Goal: Task Accomplishment & Management: Complete application form

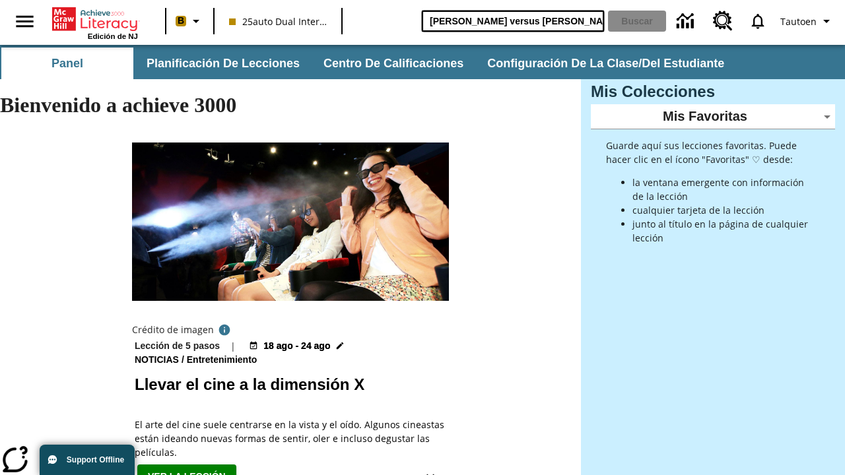
type input "[PERSON_NAME] versus [PERSON_NAME]"
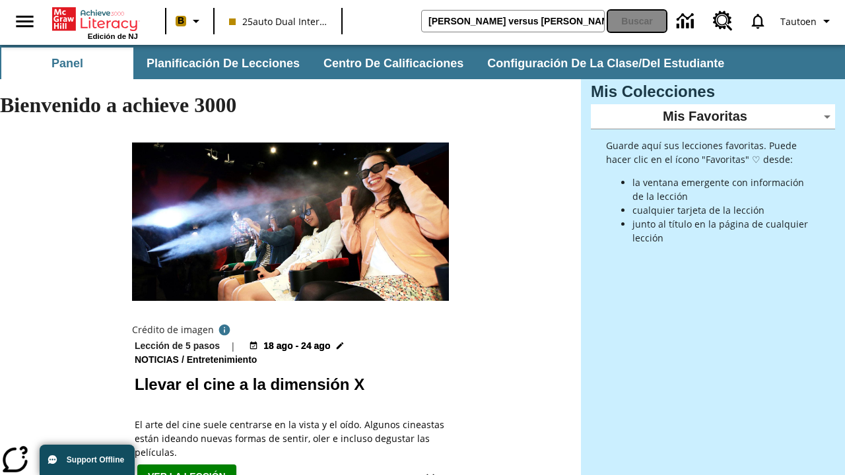
click at [637, 21] on button "Buscar" at bounding box center [637, 21] width 58 height 21
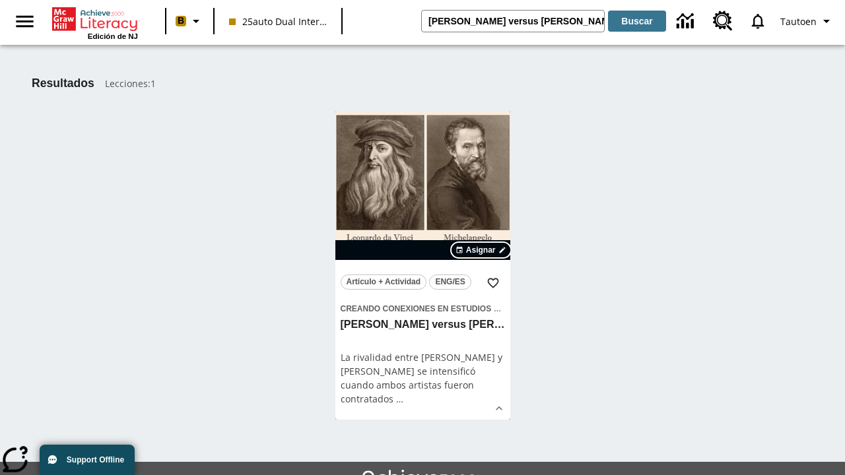
click at [481, 250] on span "Asignar" at bounding box center [481, 250] width 30 height 12
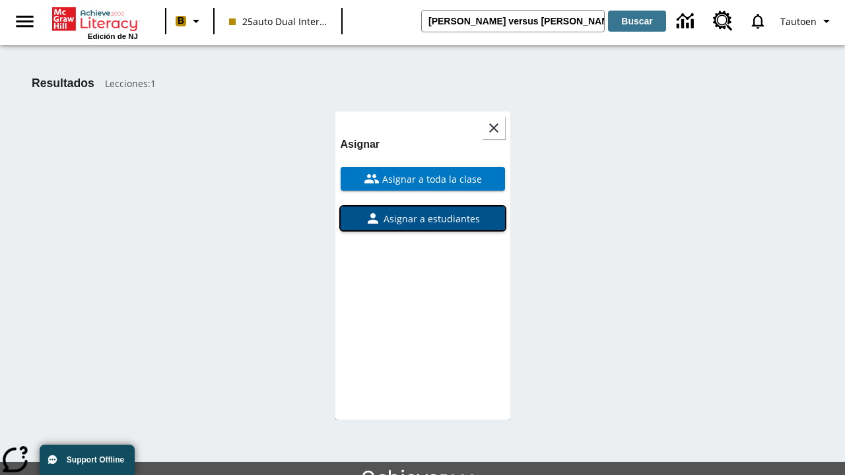
click at [423, 212] on span "Asignar a estudiantes" at bounding box center [430, 219] width 99 height 14
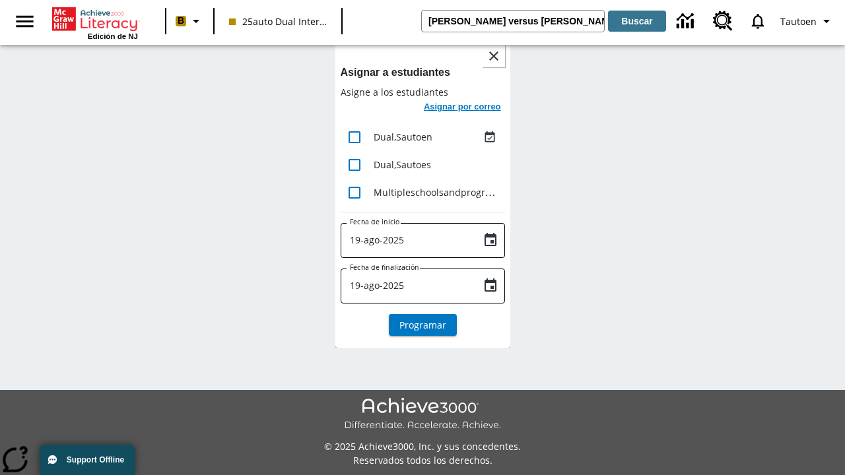
click at [461, 108] on h6 "Asignar por correo" at bounding box center [462, 107] width 77 height 15
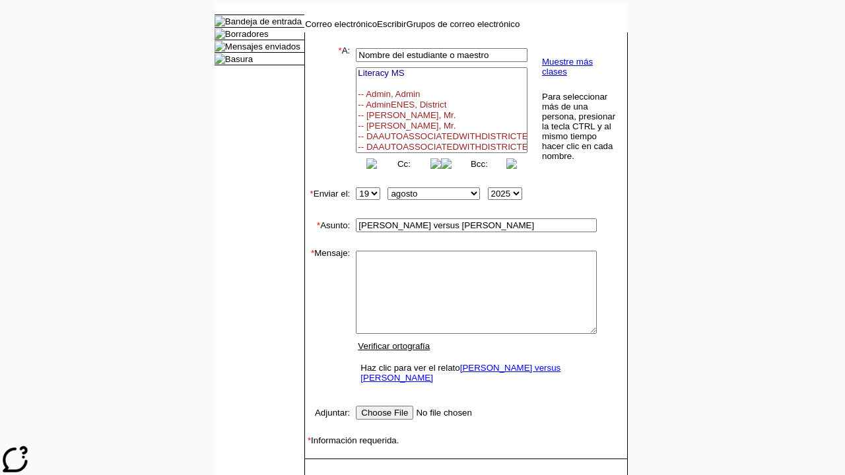
select select "U,21476361,1"
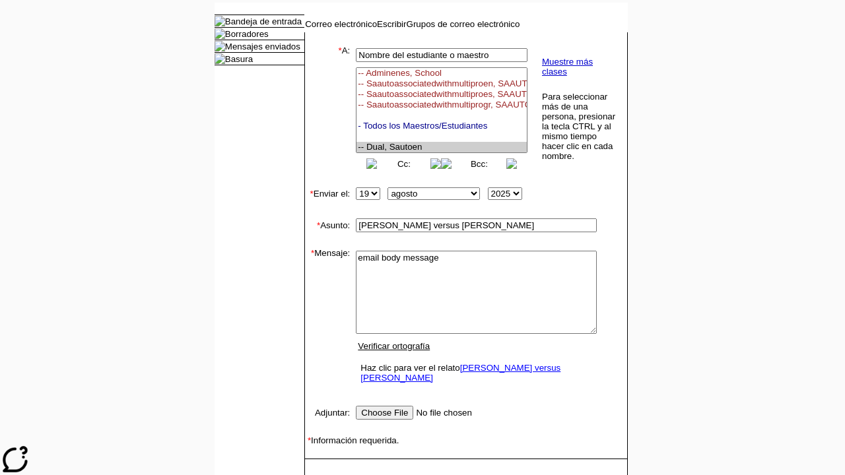
scroll to position [168, 0]
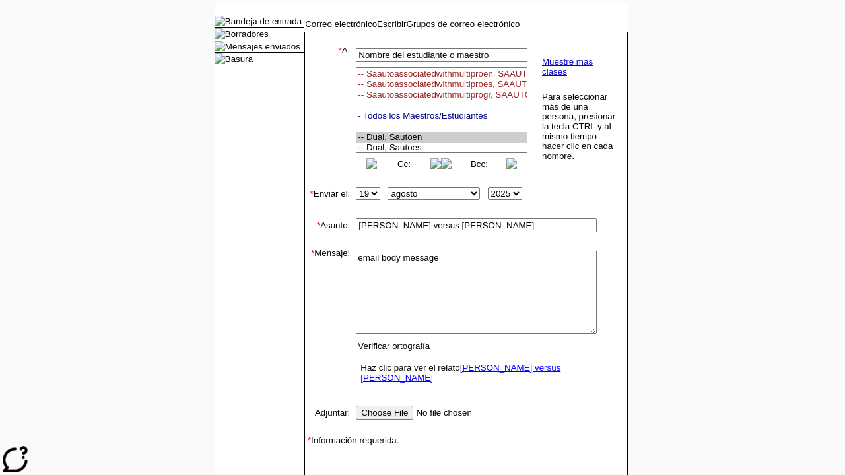
type textarea "email body message"
click at [320, 475] on link "Enviar" at bounding box center [326, 480] width 25 height 10
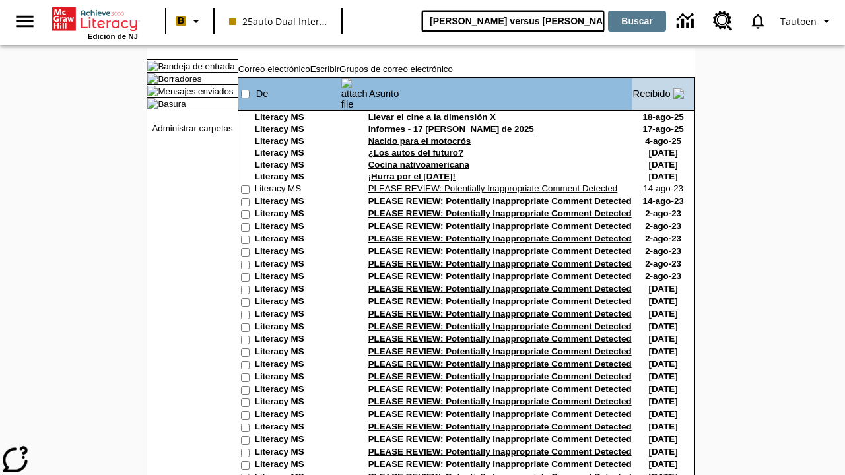
type input "[PERSON_NAME] versus [PERSON_NAME]"
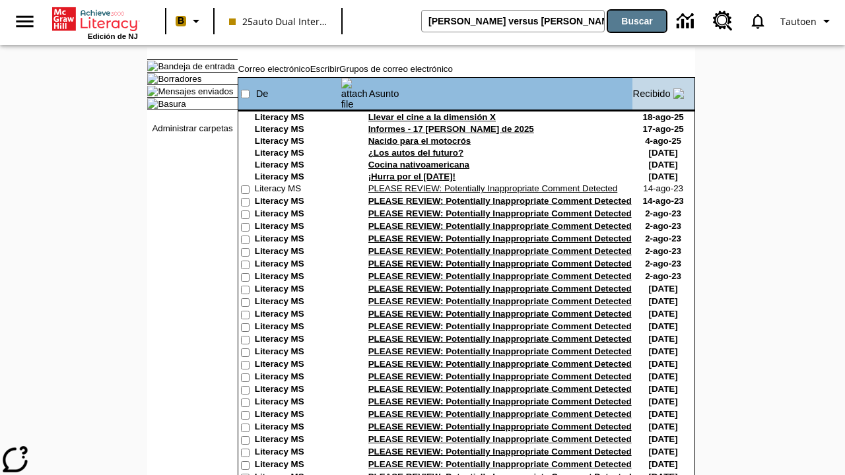
click at [637, 21] on button "Buscar" at bounding box center [637, 21] width 58 height 21
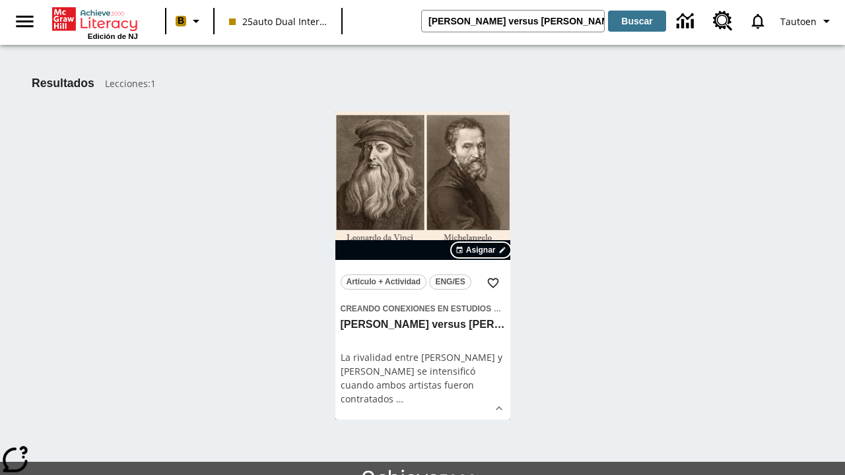
click at [481, 250] on span "Asignar" at bounding box center [481, 250] width 30 height 12
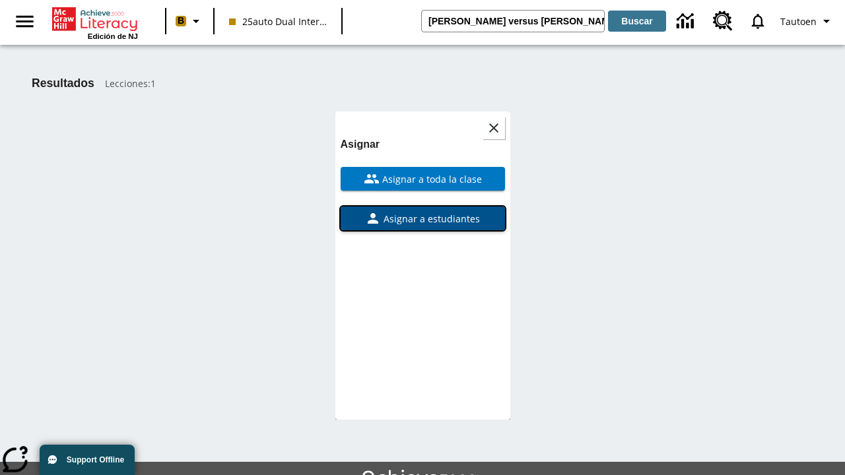
click at [423, 219] on span "Asignar a estudiantes" at bounding box center [430, 219] width 99 height 14
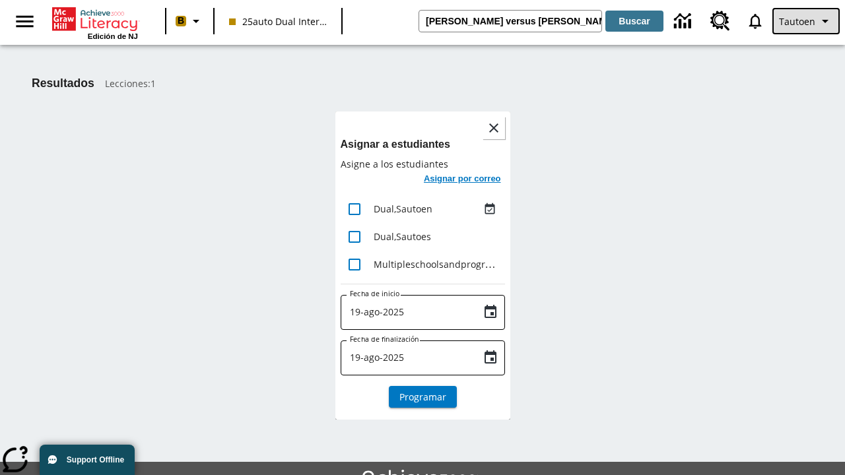
click at [808, 21] on span "Tautoen" at bounding box center [797, 22] width 36 height 14
